Goal: Complete application form

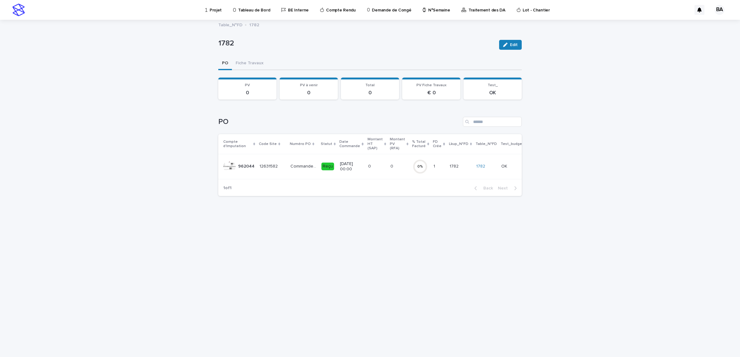
click at [306, 162] on div "Commande déplacé sur le compte 978113 Commande déplacé sur le compte 978113" at bounding box center [303, 167] width 26 height 10
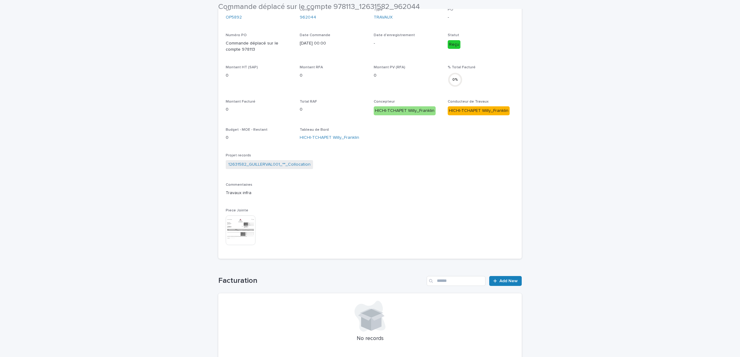
scroll to position [155, 0]
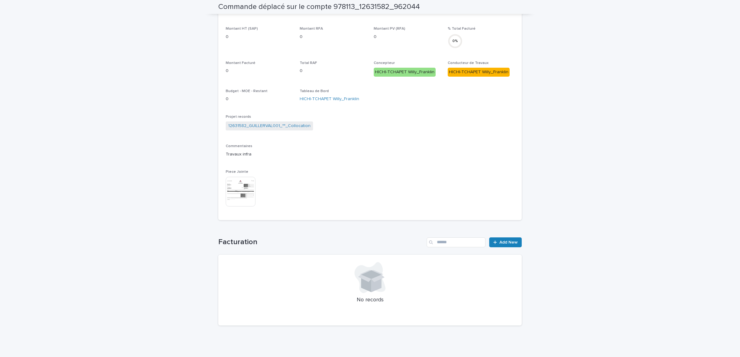
click at [239, 190] on img at bounding box center [241, 192] width 30 height 30
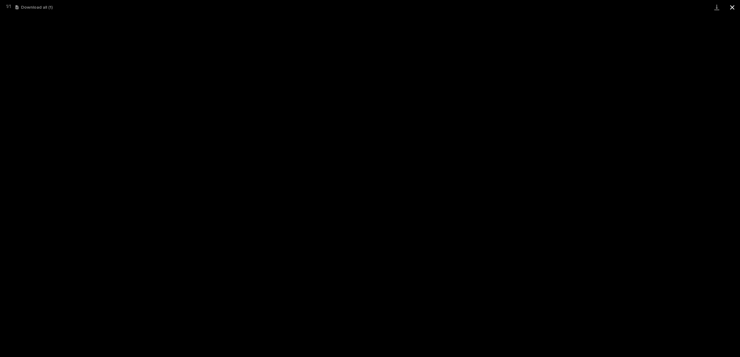
click at [731, 8] on button "Close gallery" at bounding box center [731, 7] width 15 height 15
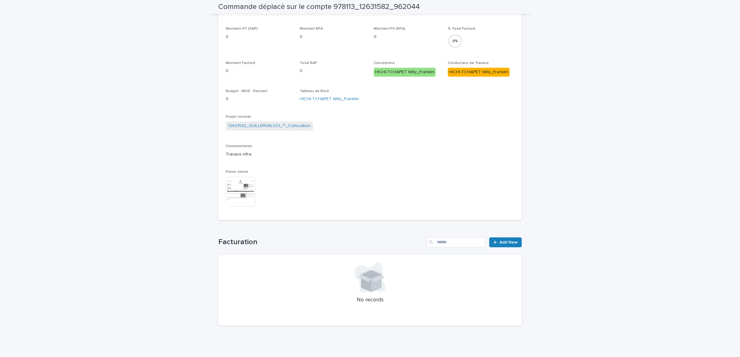
scroll to position [0, 0]
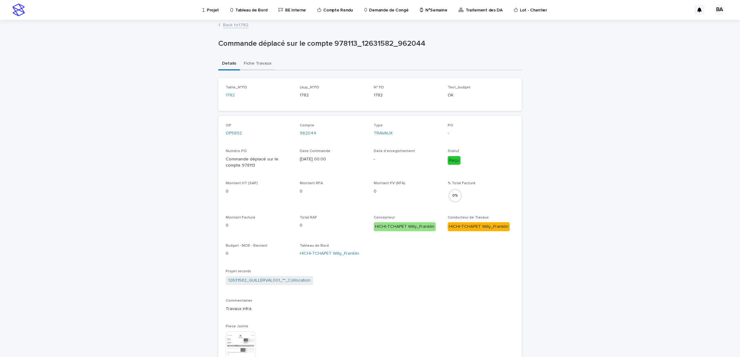
click at [257, 62] on button "Fiche Travaux" at bounding box center [257, 64] width 35 height 13
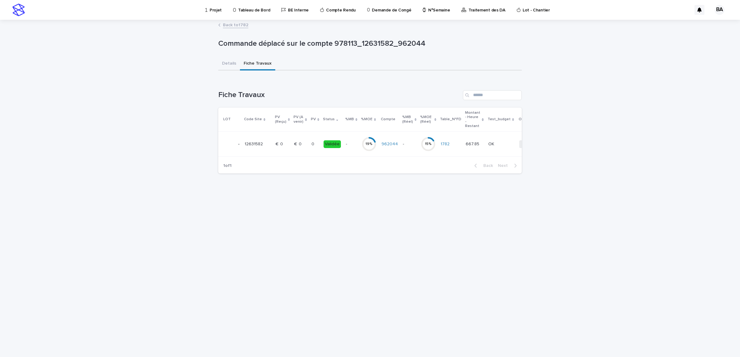
click at [294, 143] on p "€  0" at bounding box center [298, 143] width 9 height 6
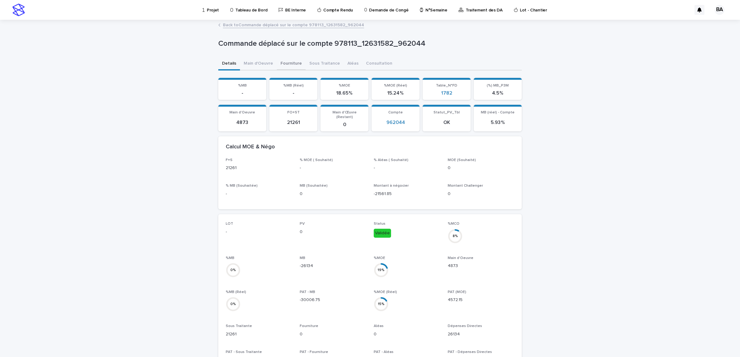
click at [291, 63] on button "Fourniture" at bounding box center [291, 64] width 29 height 13
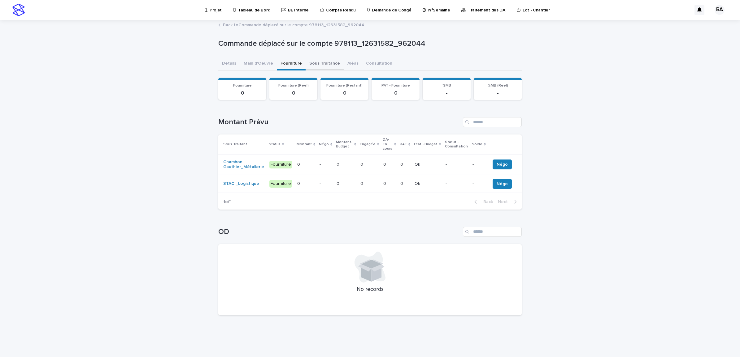
click at [321, 65] on button "Sous Traitance" at bounding box center [324, 64] width 38 height 13
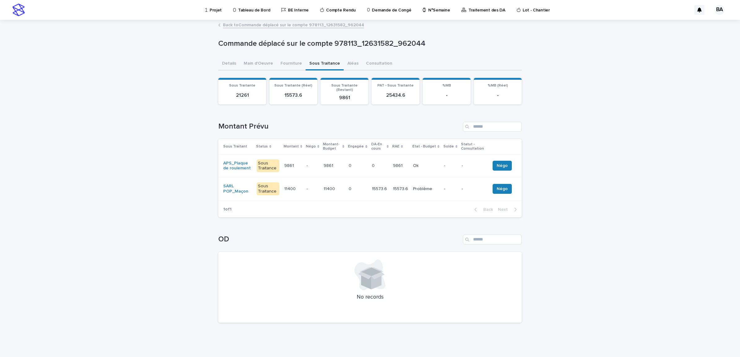
click at [310, 163] on p "-" at bounding box center [312, 165] width 12 height 5
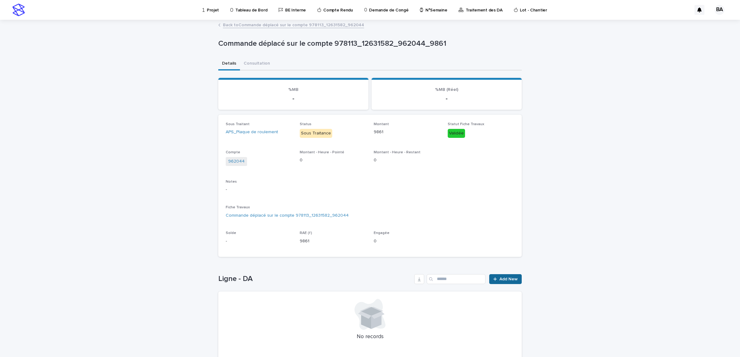
click at [505, 280] on span "Add New" at bounding box center [508, 279] width 18 height 4
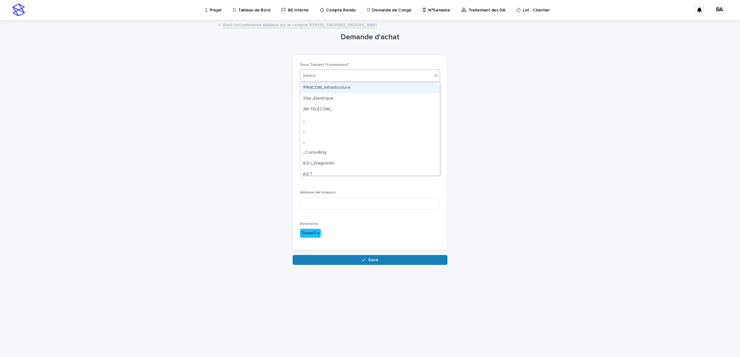
click at [400, 75] on div "Select..." at bounding box center [366, 76] width 132 height 10
type input "****"
click at [369, 87] on div "TSPS_" at bounding box center [369, 88] width 139 height 11
click at [355, 105] on input at bounding box center [370, 107] width 140 height 12
click at [344, 109] on input at bounding box center [370, 107] width 140 height 12
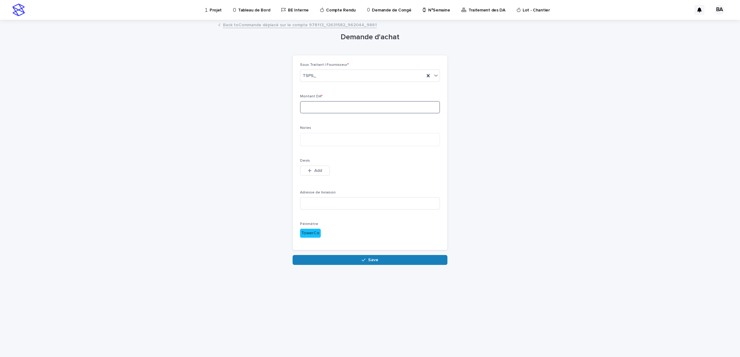
click at [316, 104] on input at bounding box center [370, 107] width 140 height 12
type input "****"
click at [326, 137] on textarea at bounding box center [370, 140] width 140 height 14
type textarea "*"
type textarea "**********"
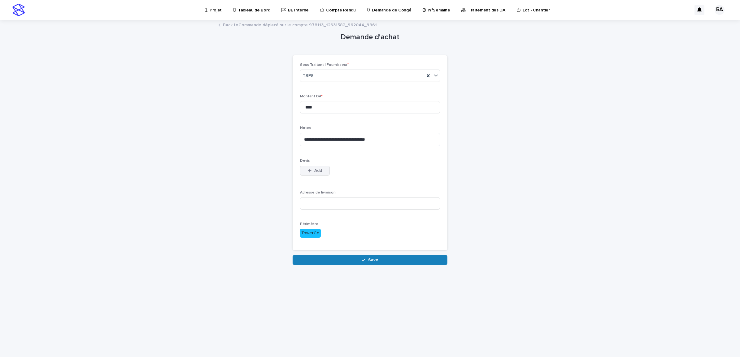
click at [322, 169] on button "Add" at bounding box center [315, 171] width 30 height 10
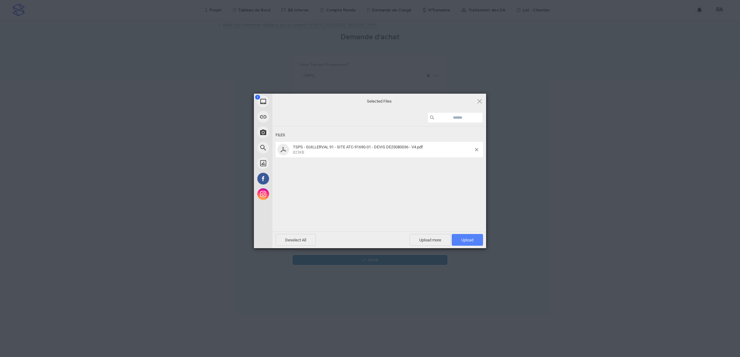
click at [468, 242] on span "Upload 1" at bounding box center [467, 240] width 12 height 5
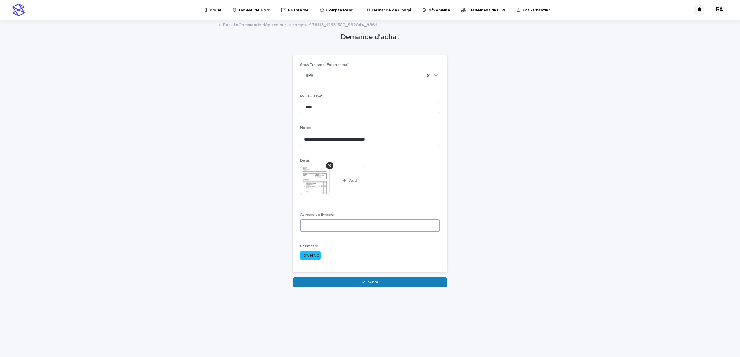
click at [351, 224] on input at bounding box center [370, 226] width 140 height 12
click at [349, 223] on input at bounding box center [370, 226] width 140 height 12
paste input "**********"
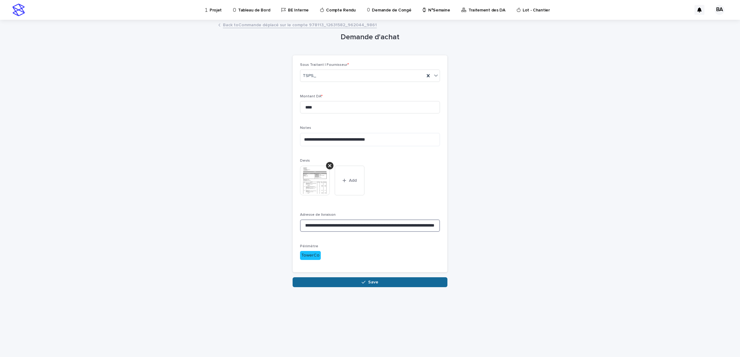
type input "**********"
click at [370, 280] on span "Save" at bounding box center [373, 282] width 10 height 4
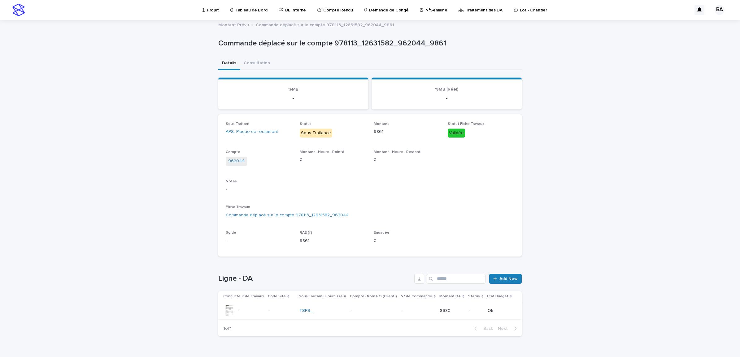
click at [327, 308] on div "TSPS_" at bounding box center [322, 310] width 46 height 5
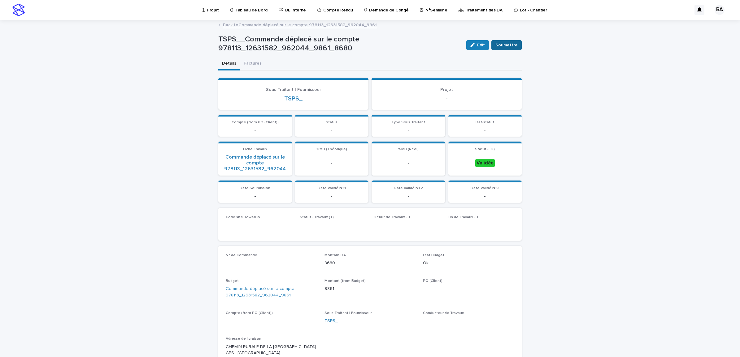
click at [502, 47] on span "Soumettre" at bounding box center [506, 45] width 22 height 6
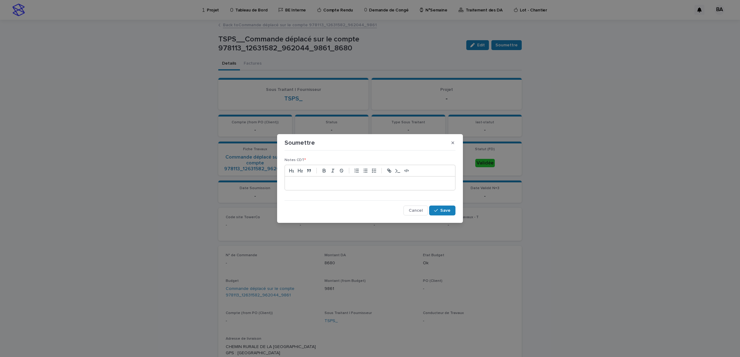
click at [378, 186] on p at bounding box center [369, 183] width 161 height 6
click at [443, 213] on button "Save" at bounding box center [442, 211] width 26 height 10
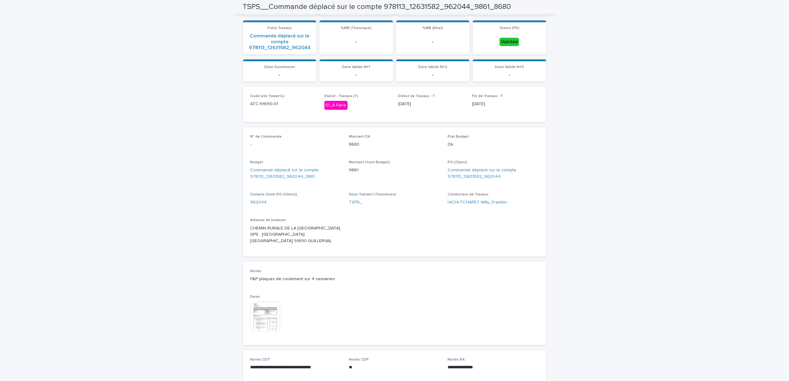
scroll to position [165, 0]
